Goal: Use online tool/utility: Utilize a website feature to perform a specific function

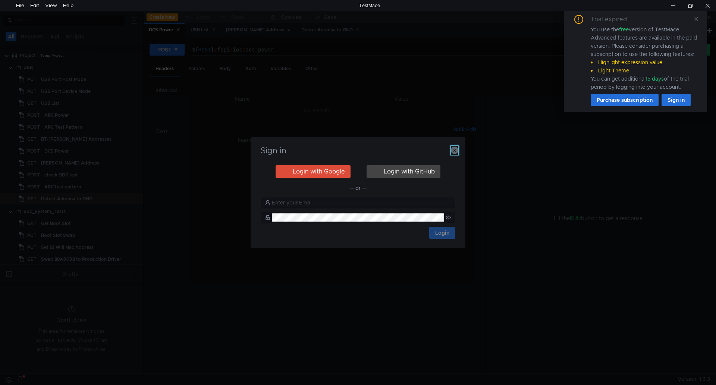
click at [453, 152] on icon "button" at bounding box center [454, 150] width 7 height 7
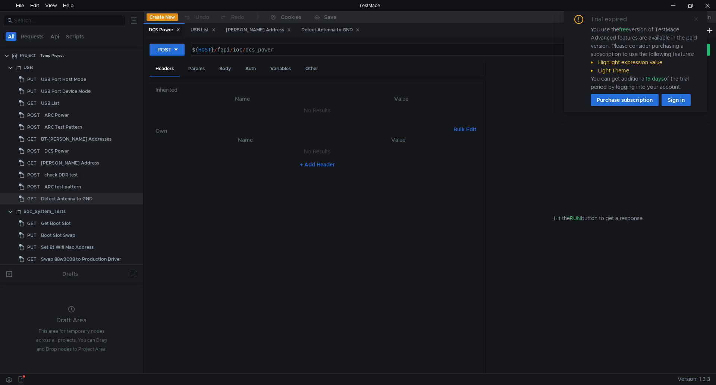
click at [697, 21] on icon at bounding box center [696, 18] width 5 height 5
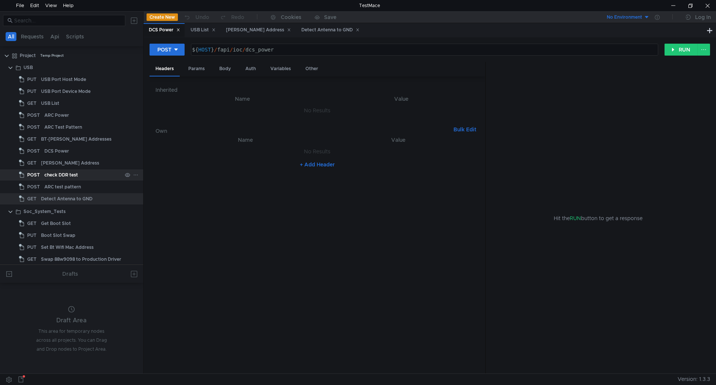
click at [77, 175] on div "check DDR test" at bounding box center [61, 174] width 34 height 11
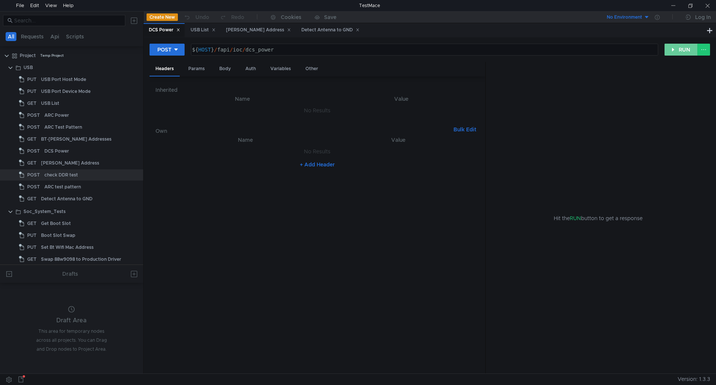
click at [682, 51] on button "RUN" at bounding box center [680, 50] width 33 height 12
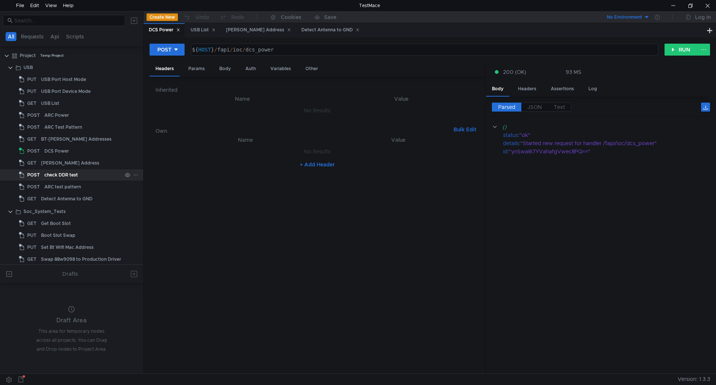
click at [78, 173] on div "check DDR test" at bounding box center [83, 174] width 78 height 11
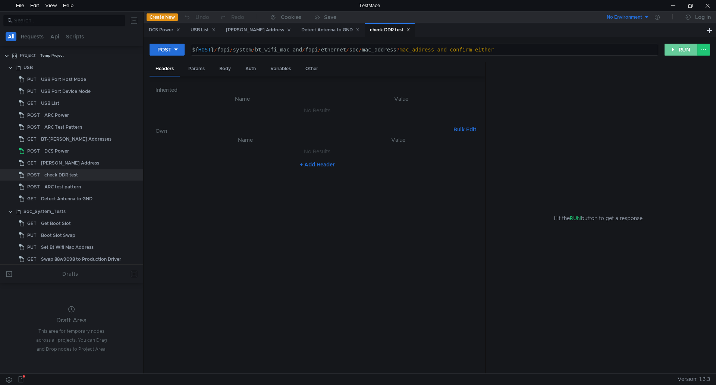
click at [668, 52] on button "RUN" at bounding box center [680, 50] width 33 height 12
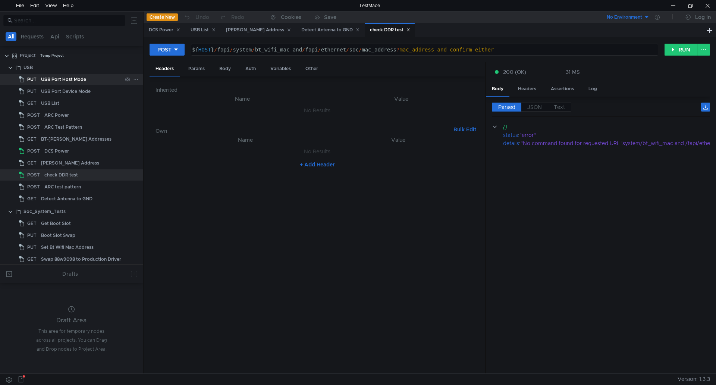
click at [65, 76] on div "USB Port Host Mode" at bounding box center [63, 79] width 45 height 11
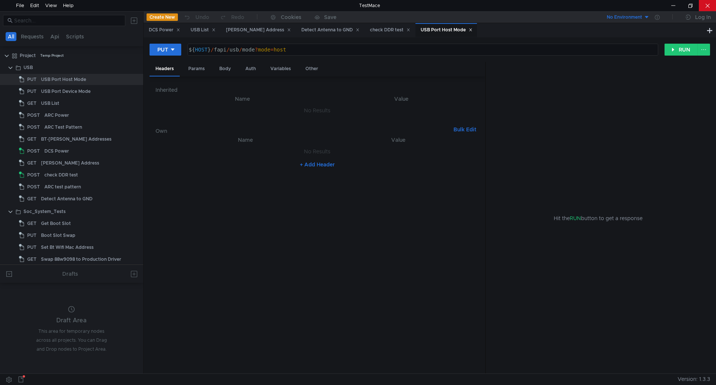
click at [703, 5] on div at bounding box center [707, 5] width 17 height 11
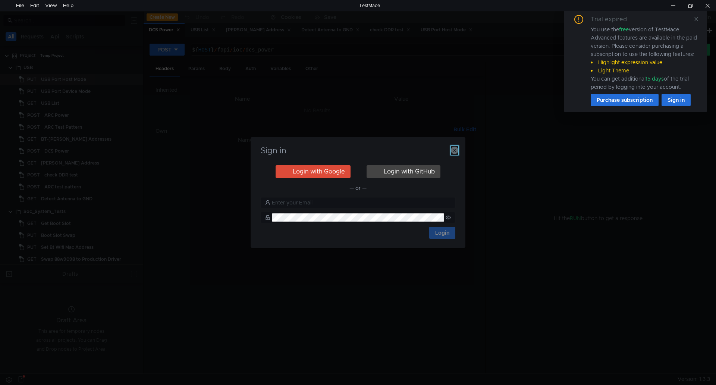
click at [451, 147] on icon "button" at bounding box center [454, 150] width 7 height 7
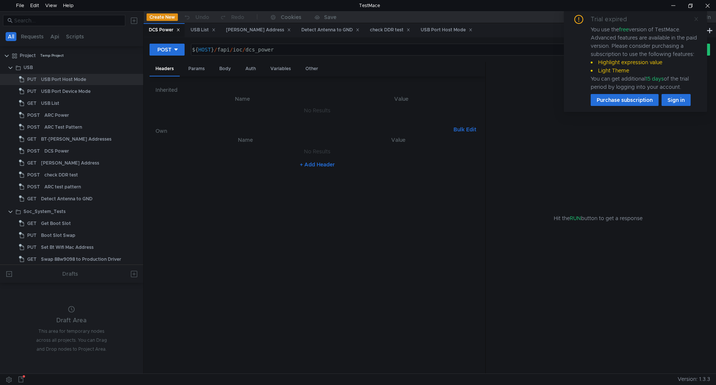
click at [695, 20] on icon at bounding box center [696, 18] width 5 height 5
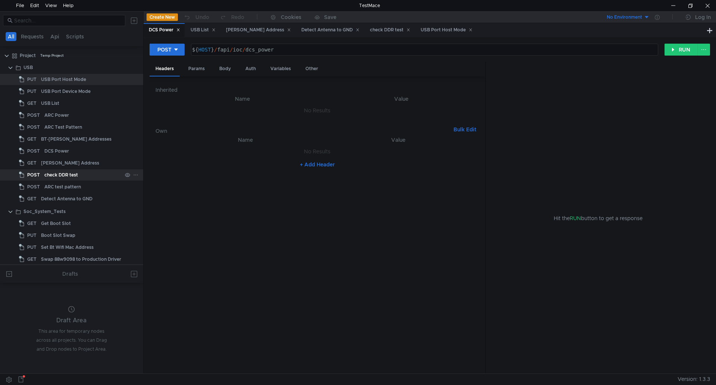
click at [88, 178] on div "check DDR test" at bounding box center [83, 174] width 78 height 11
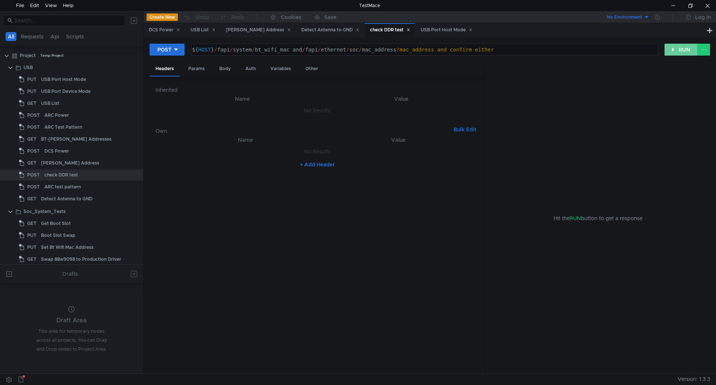
click at [667, 48] on button "RUN" at bounding box center [680, 50] width 33 height 12
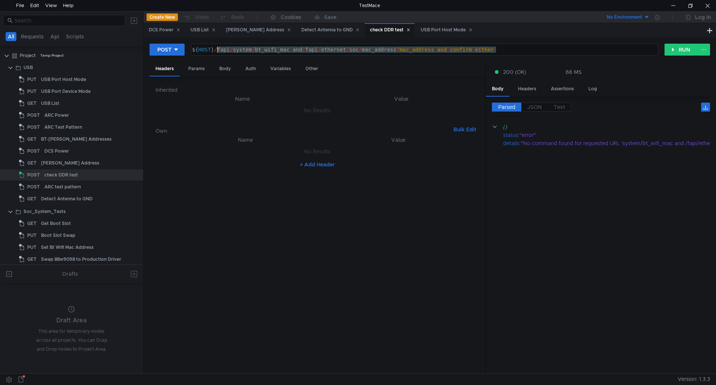
drag, startPoint x: 509, startPoint y: 50, endPoint x: 218, endPoint y: 55, distance: 290.5
click at [218, 55] on div "${ HOST } / fapi / system / bt_wifi_mac and / fapi / ethernet / soc / mac_addre…" at bounding box center [424, 56] width 466 height 18
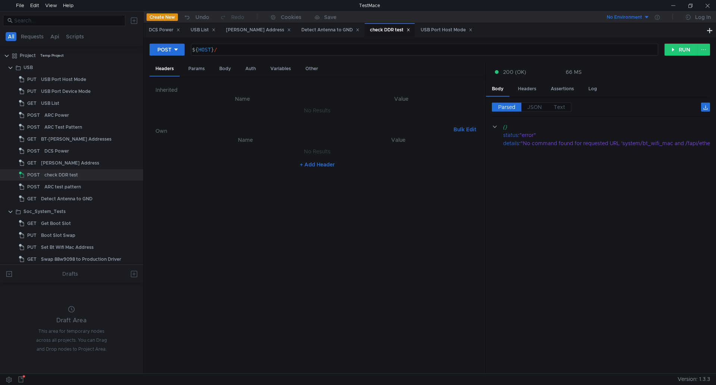
click at [270, 52] on div "${ HOST } /" at bounding box center [424, 56] width 466 height 18
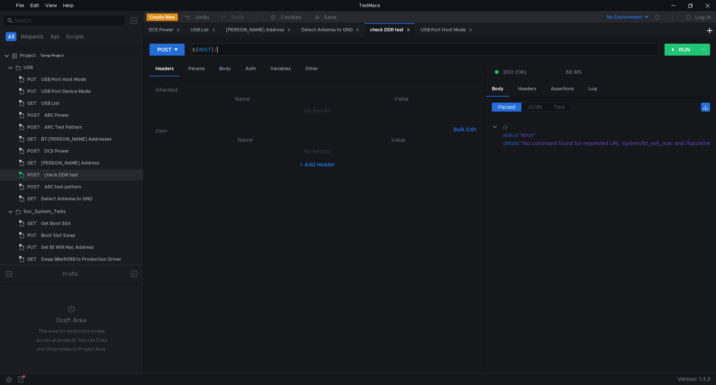
paste textarea "fapi/ram/qmesa?secs=120"
type textarea "${HOST}/fapi/ram/qmesa?secs=120"
click at [668, 49] on button "RUN" at bounding box center [680, 50] width 33 height 12
click at [169, 44] on button "POST" at bounding box center [167, 50] width 35 height 12
click at [171, 64] on li "GET" at bounding box center [167, 65] width 35 height 12
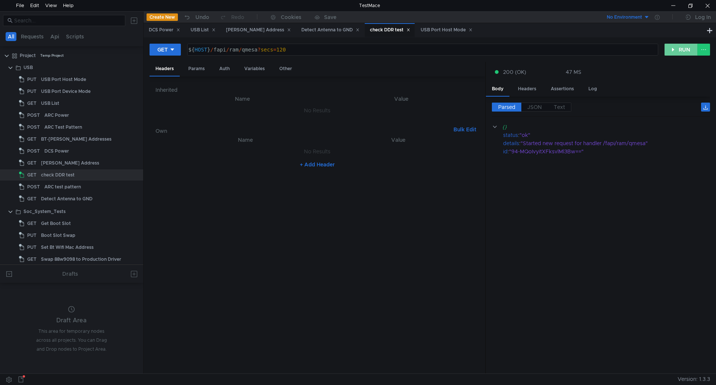
click at [681, 52] on button "RUN" at bounding box center [680, 50] width 33 height 12
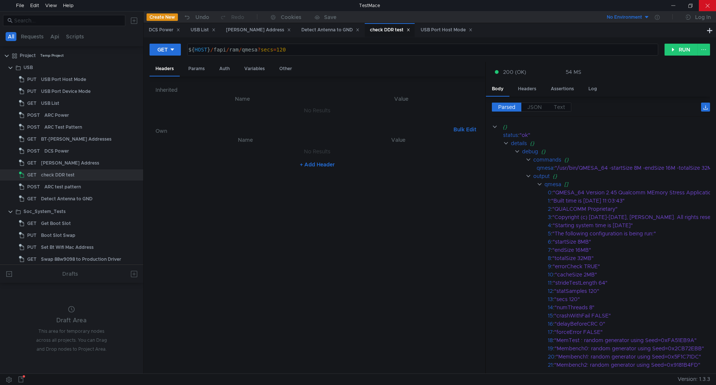
click at [706, 5] on div at bounding box center [707, 5] width 17 height 11
